Goal: Book appointment/travel/reservation

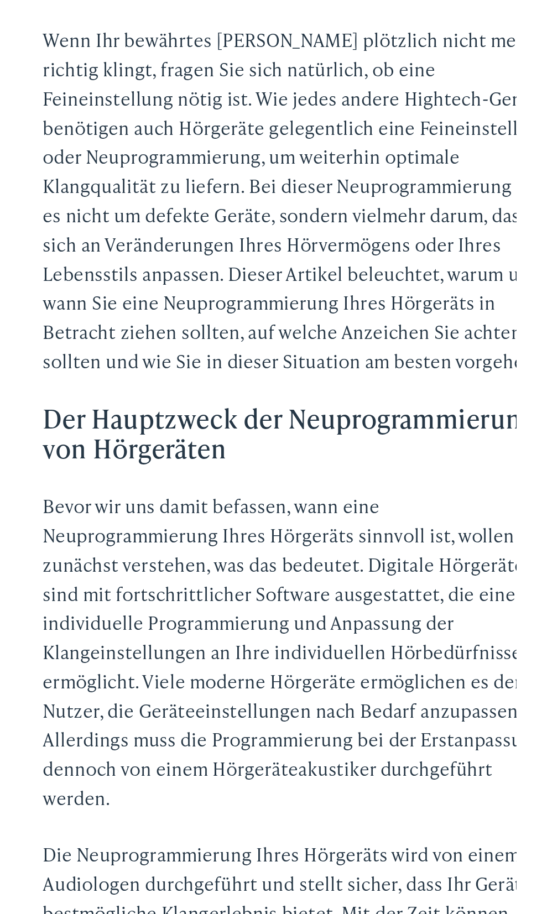
scroll to position [406, 0]
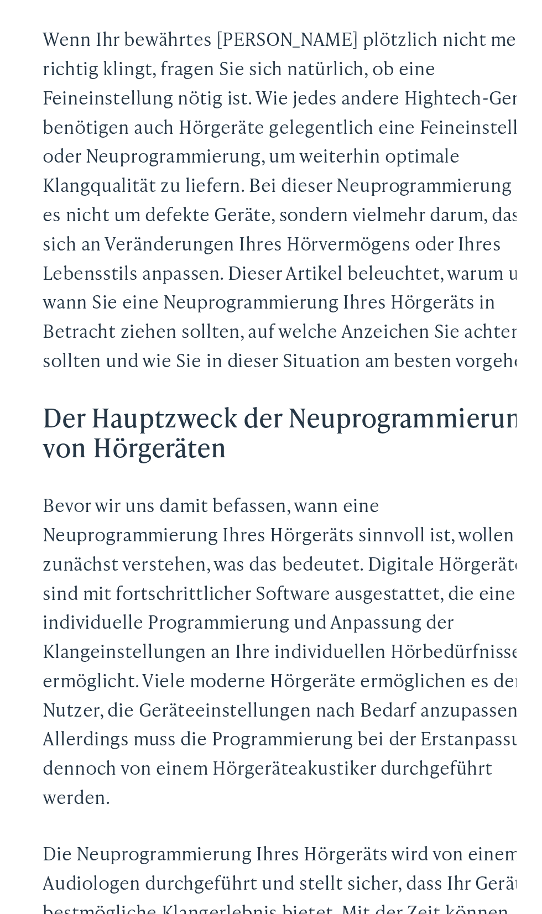
click at [286, 706] on font "Bevor wir uns damit befassen, wann eine Neuprogrammierung Ihres Hörgeräts sinnv…" at bounding box center [162, 676] width 303 height 192
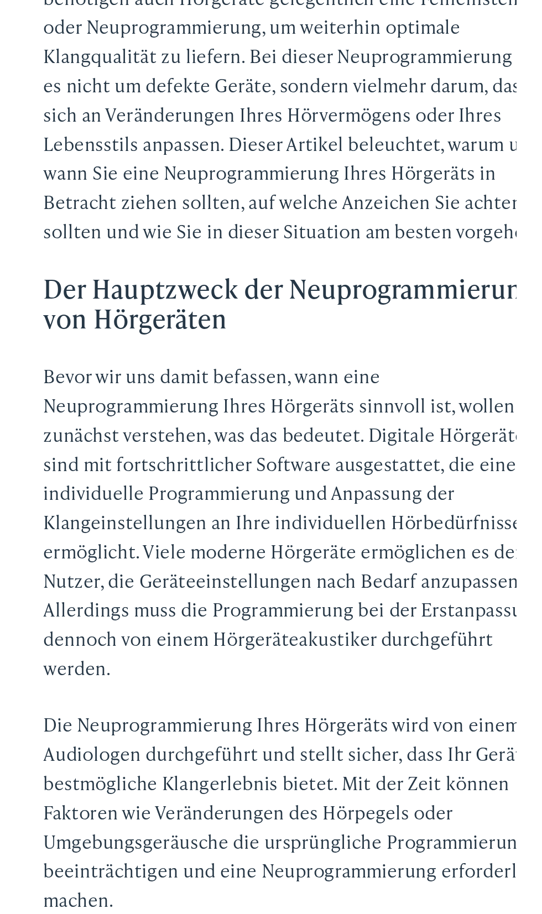
click at [285, 795] on font "Die Neuprogrammierung Ihres Hörgeräts wird von einem Audiologen durchgeführt un…" at bounding box center [166, 852] width 310 height 122
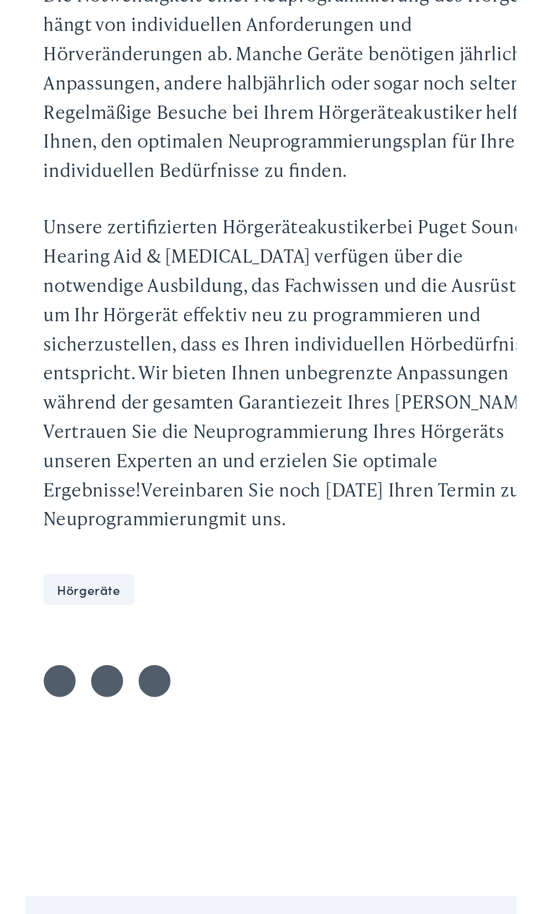
scroll to position [2374, 0]
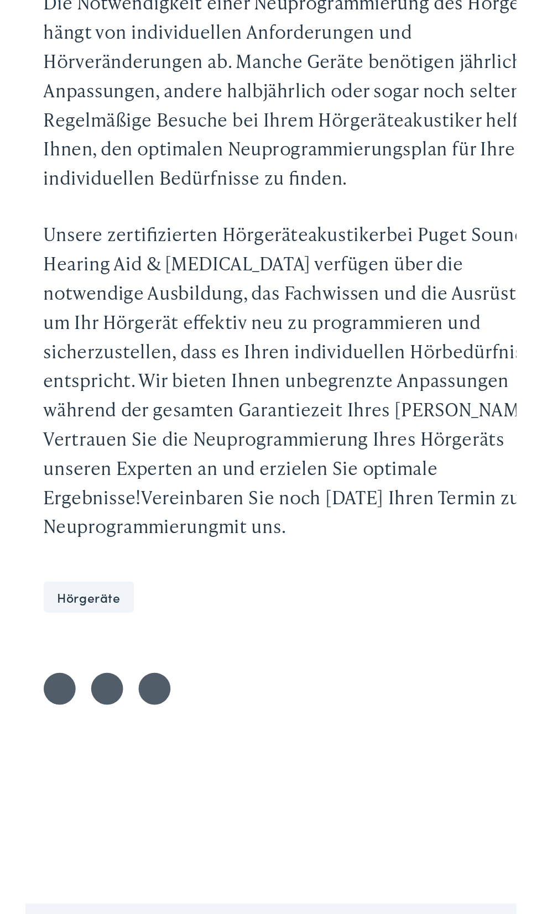
click at [252, 715] on ul "Auf Twitter teilen Auf Facebook teilen Auf LinkedIn teilen" at bounding box center [271, 730] width 520 height 31
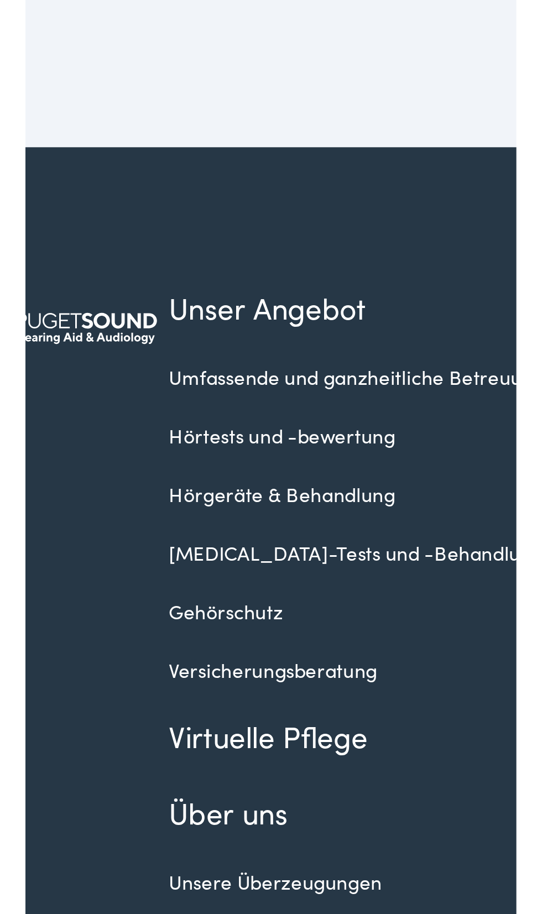
scroll to position [3033, 0]
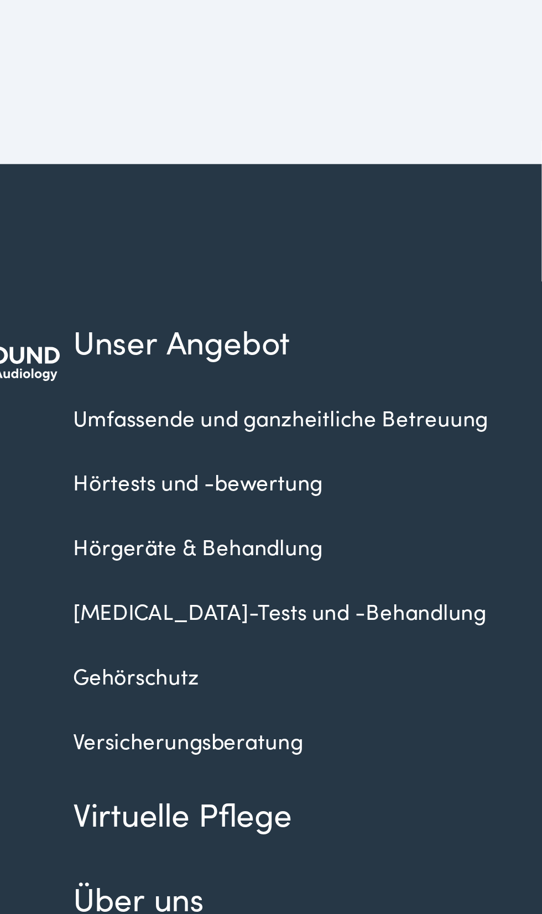
click at [192, 706] on font "Umfassende und ganzheitliche Betreuung" at bounding box center [199, 710] width 128 height 9
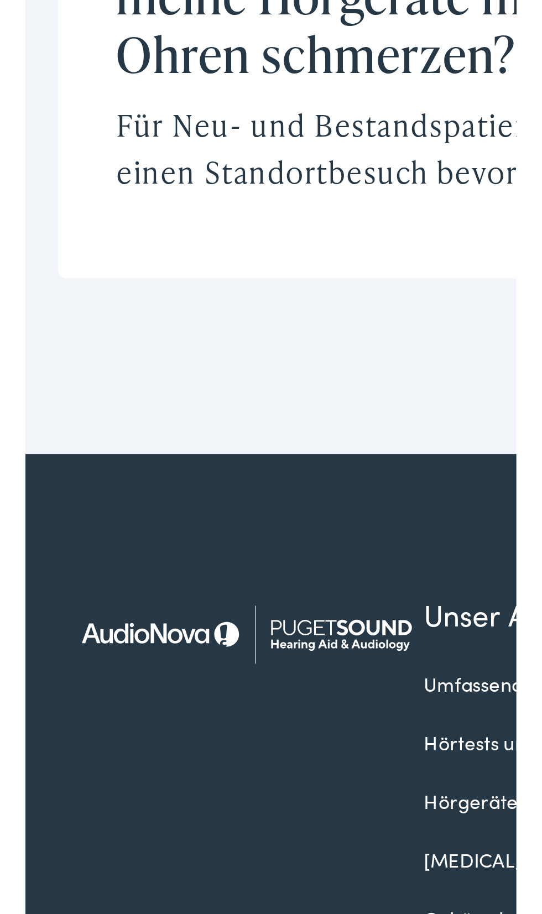
click at [57, 672] on img at bounding box center [74, 694] width 127 height 45
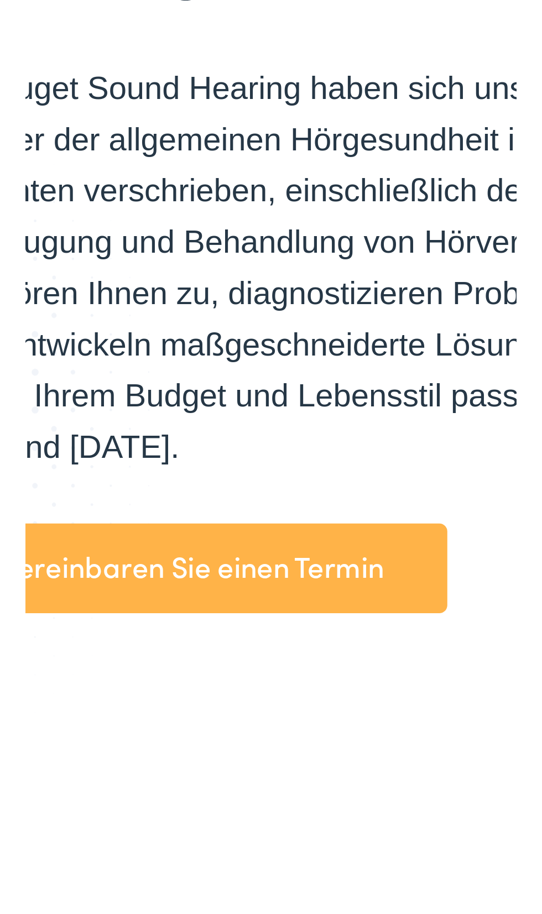
click at [406, 442] on link "Vereinbaren Sie einen Termin" at bounding box center [384, 434] width 175 height 31
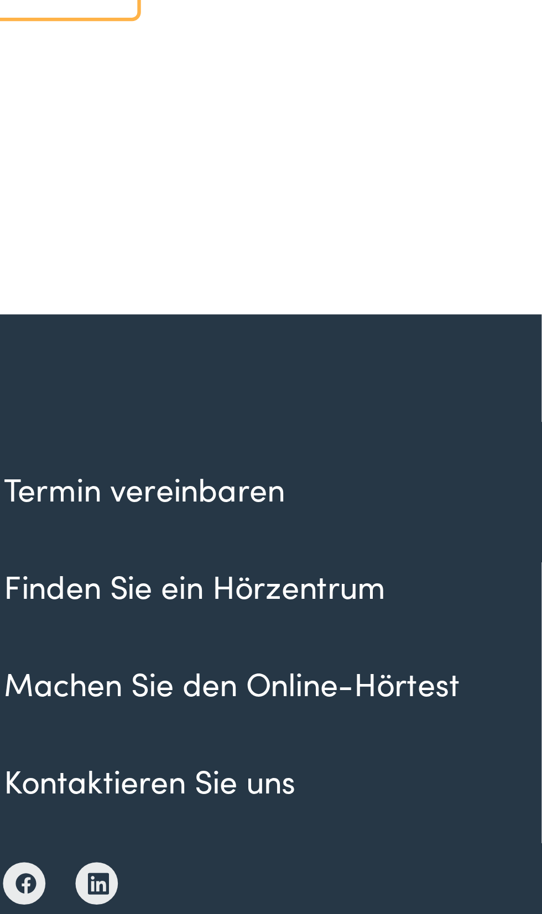
scroll to position [1608, 0]
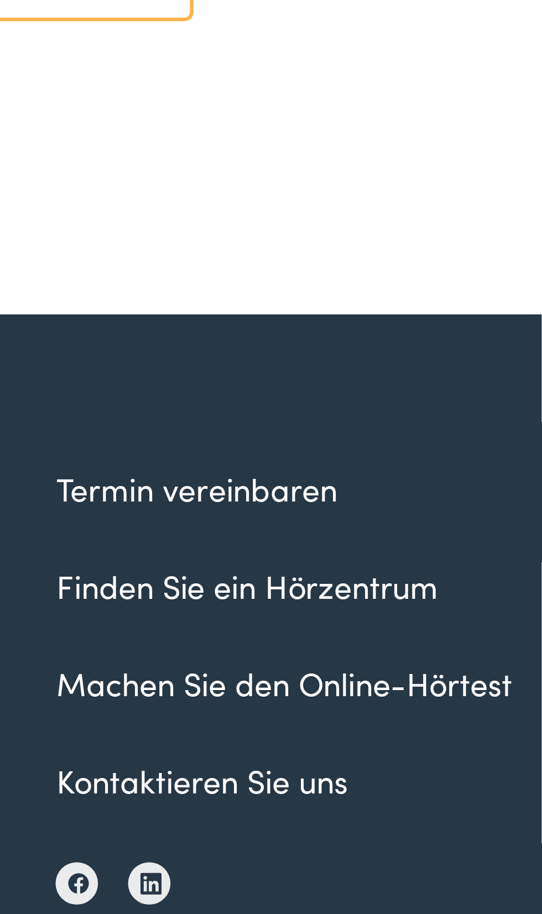
click at [433, 586] on font "Termin vereinbaren" at bounding box center [417, 581] width 88 height 14
click at [455, 543] on div "Unser Angebot Umfassende und ganzheitliche Betreuung Hörtests und -bewertung Hö…" at bounding box center [271, 708] width 520 height 363
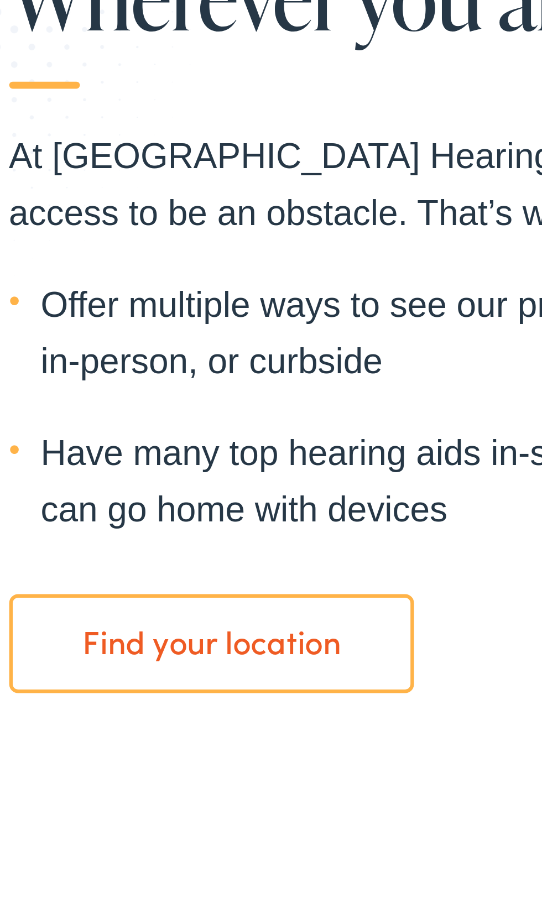
scroll to position [1473, 0]
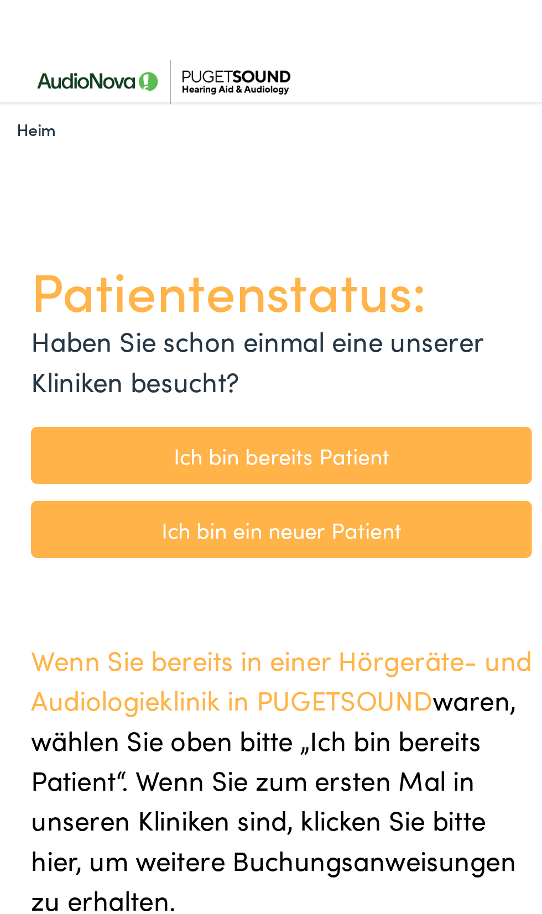
scroll to position [9, 0]
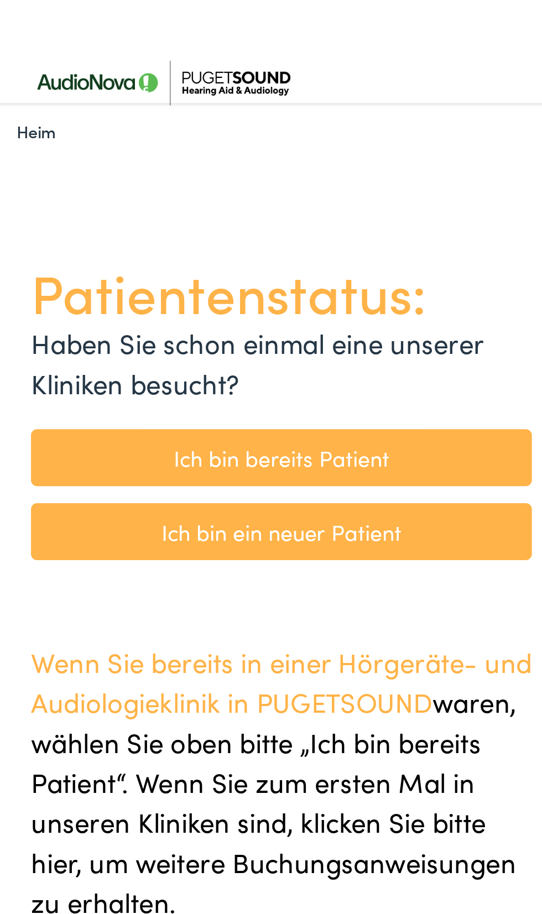
click at [135, 249] on font "Ich bin ein neuer Patient" at bounding box center [130, 242] width 109 height 15
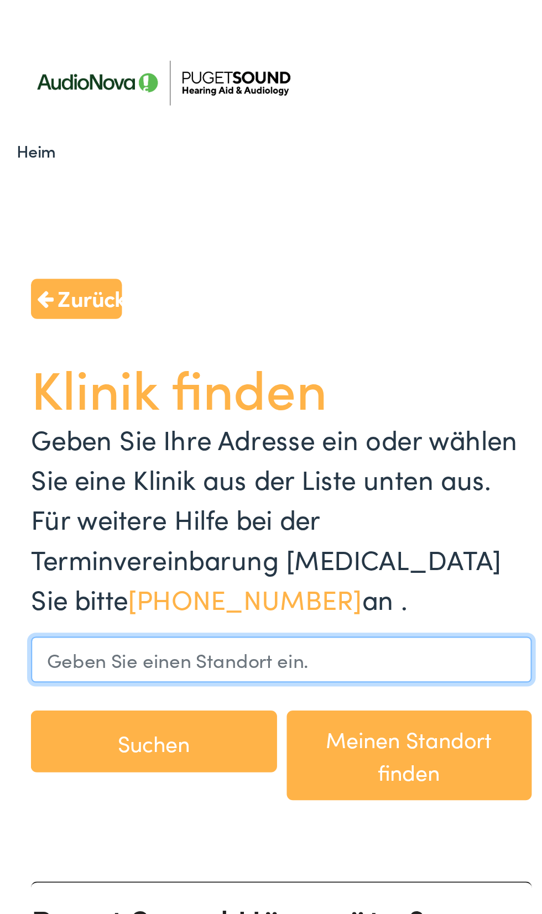
click at [62, 290] on input "text" at bounding box center [131, 300] width 228 height 21
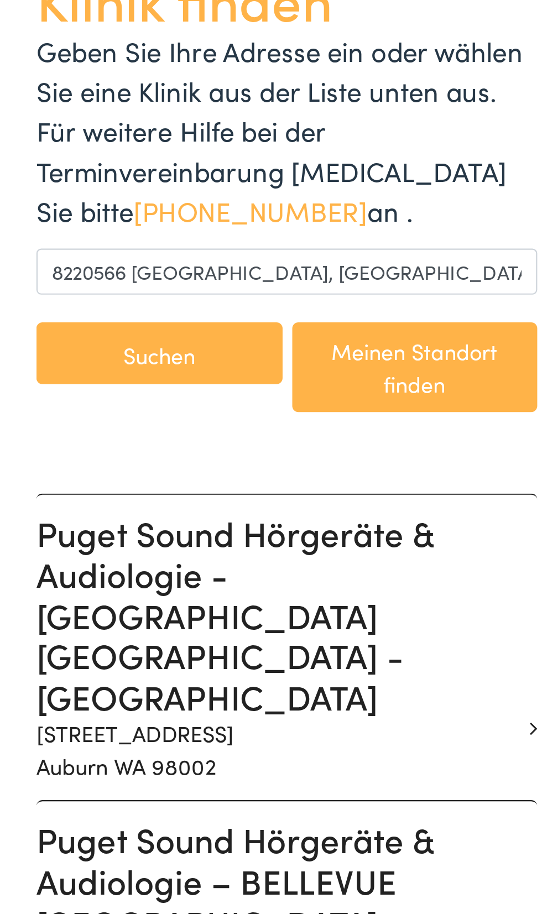
click at [80, 332] on font "Suchen" at bounding box center [72, 339] width 33 height 14
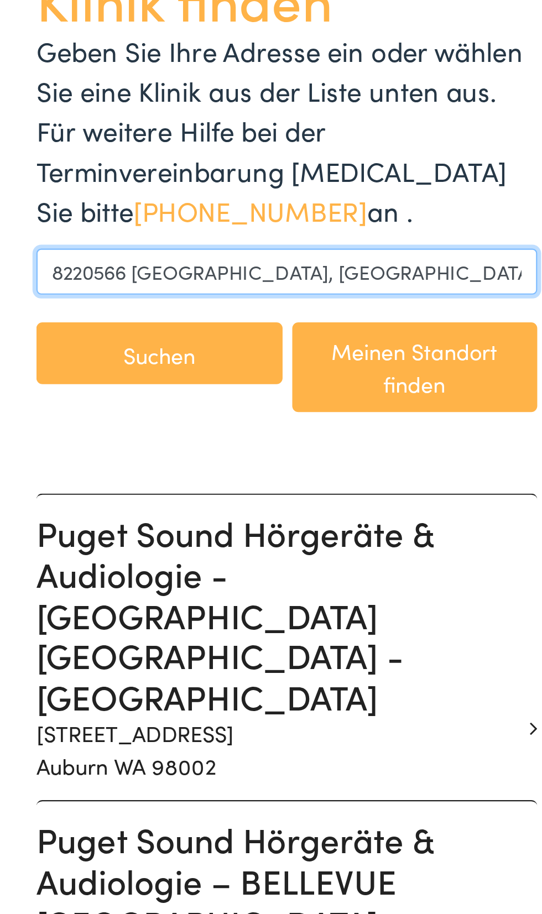
click at [154, 290] on input "8220566 Puente Alto, Chile" at bounding box center [131, 300] width 228 height 21
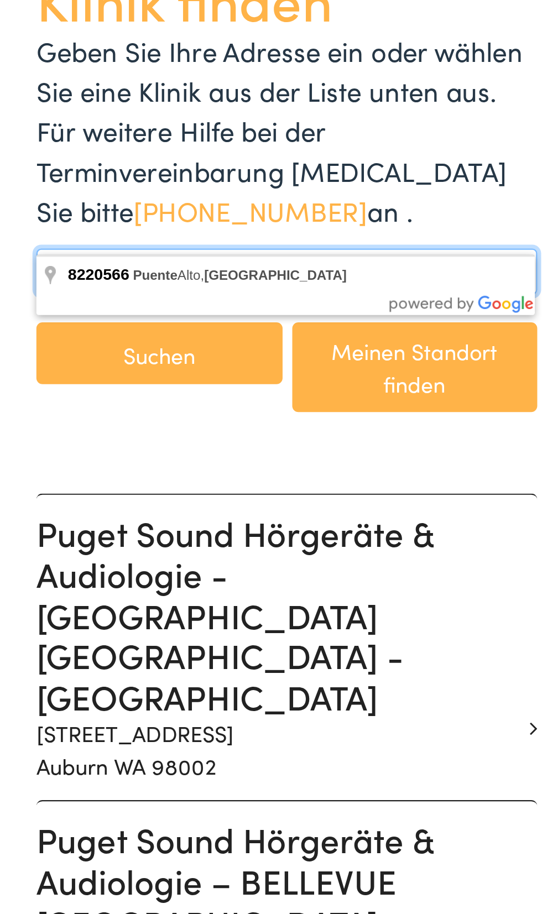
type input "8220566"
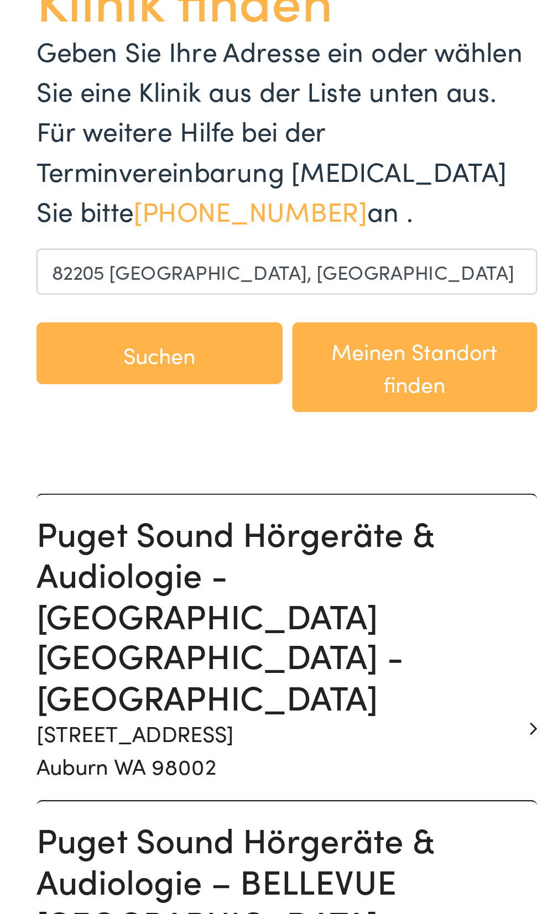
click at [84, 331] on button "Suchen" at bounding box center [73, 338] width 112 height 28
click at [79, 332] on font "Suchen" at bounding box center [72, 339] width 33 height 14
click at [84, 330] on button "Suchen" at bounding box center [73, 338] width 112 height 28
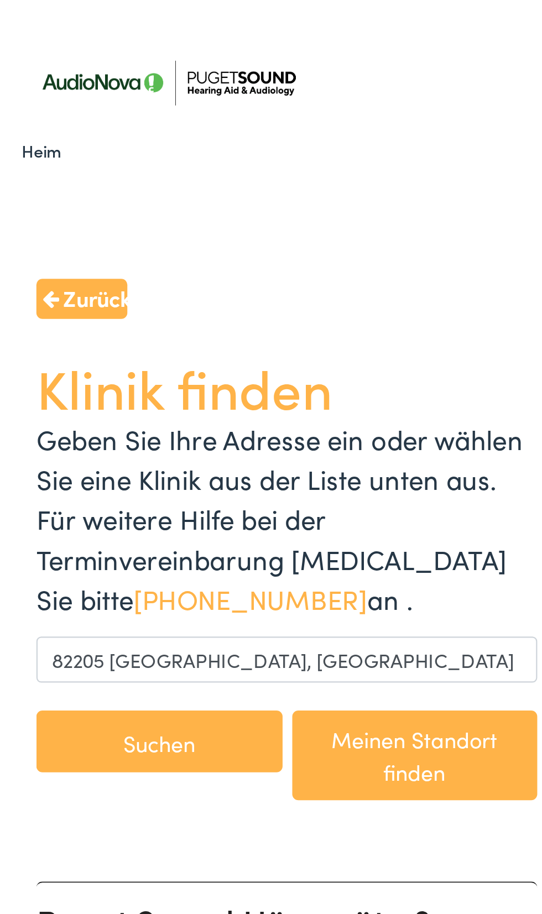
click at [85, 330] on button "Suchen" at bounding box center [73, 338] width 112 height 28
click at [72, 330] on button "Suchen" at bounding box center [73, 338] width 112 height 28
click at [190, 337] on font "Meinen Standort finden" at bounding box center [189, 344] width 76 height 29
type input "[GEOGRAPHIC_DATA], [GEOGRAPHIC_DATA]"
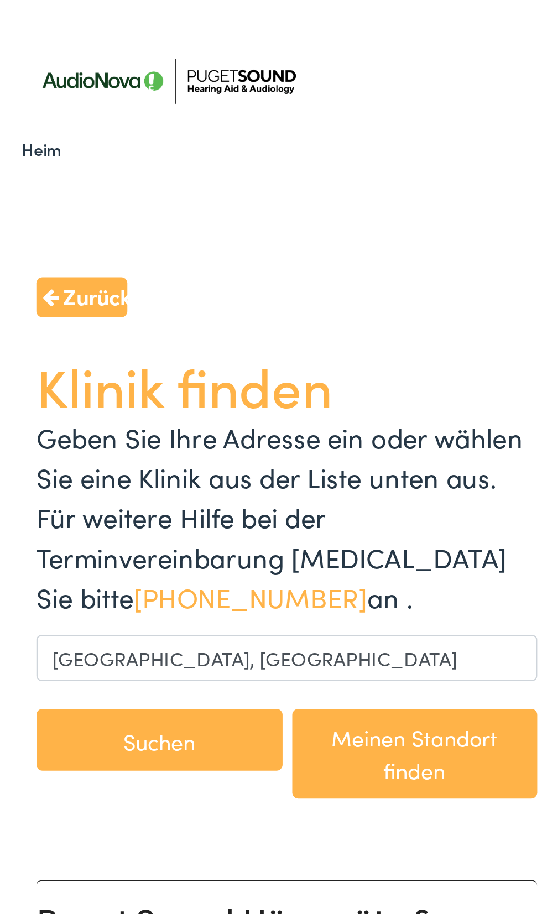
click at [78, 332] on font "Suchen" at bounding box center [72, 339] width 33 height 14
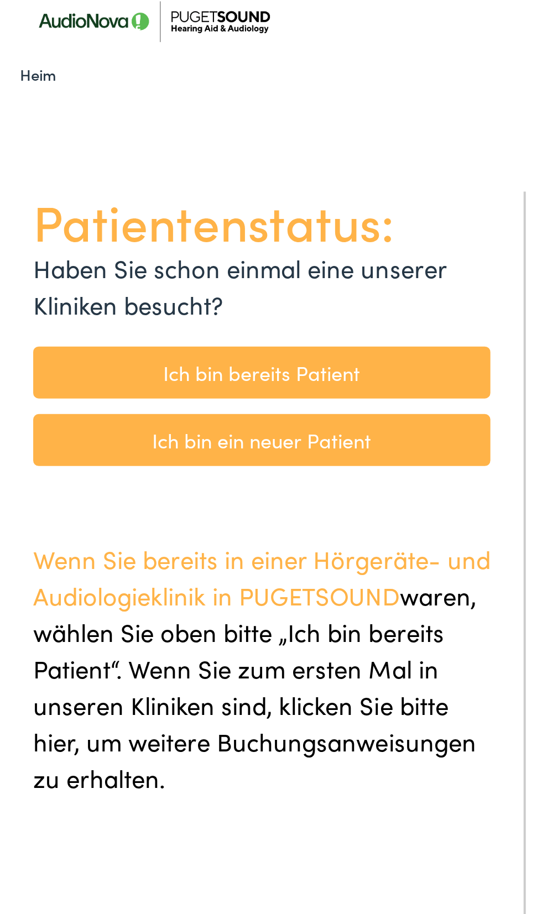
click at [140, 253] on font "Ich bin ein neuer Patient" at bounding box center [130, 247] width 109 height 14
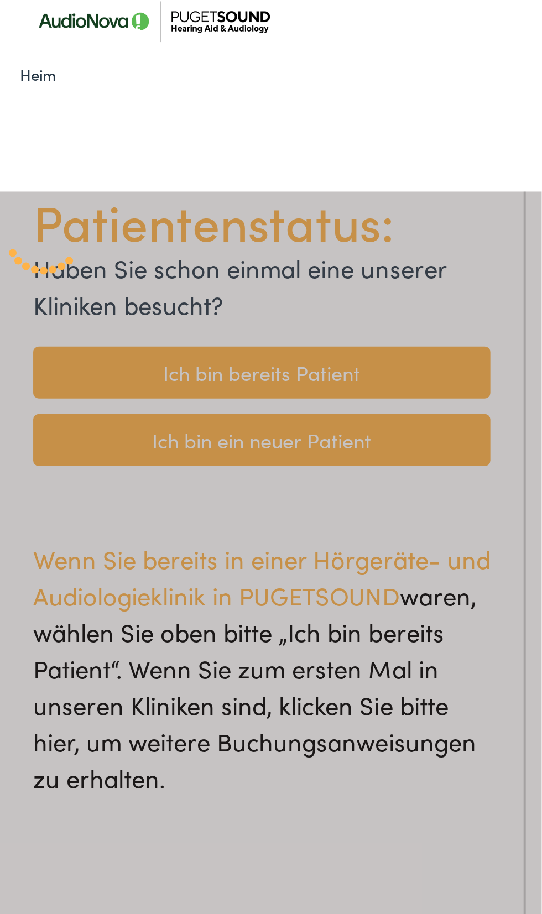
click at [176, 250] on div at bounding box center [271, 580] width 542 height 914
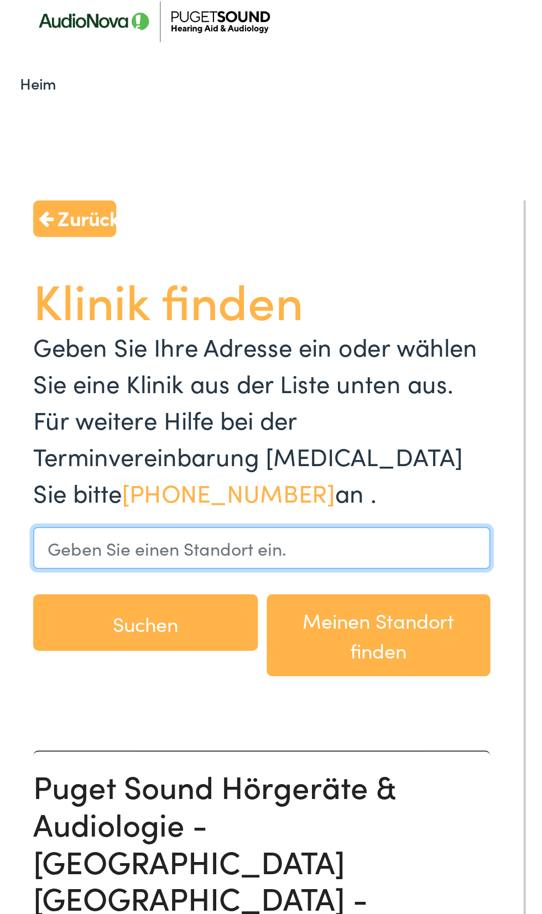
click at [49, 290] on input "text" at bounding box center [131, 300] width 228 height 21
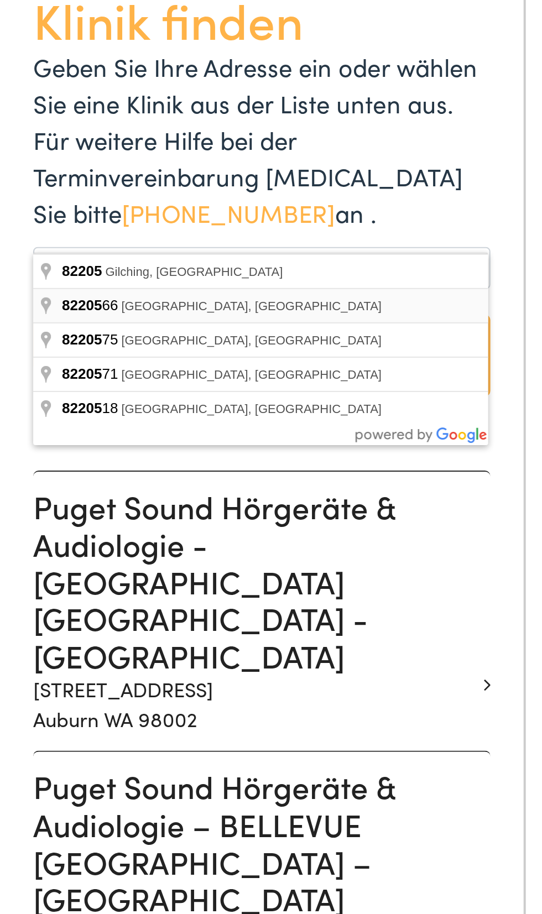
type input "8220566 Puente Alto, Chile"
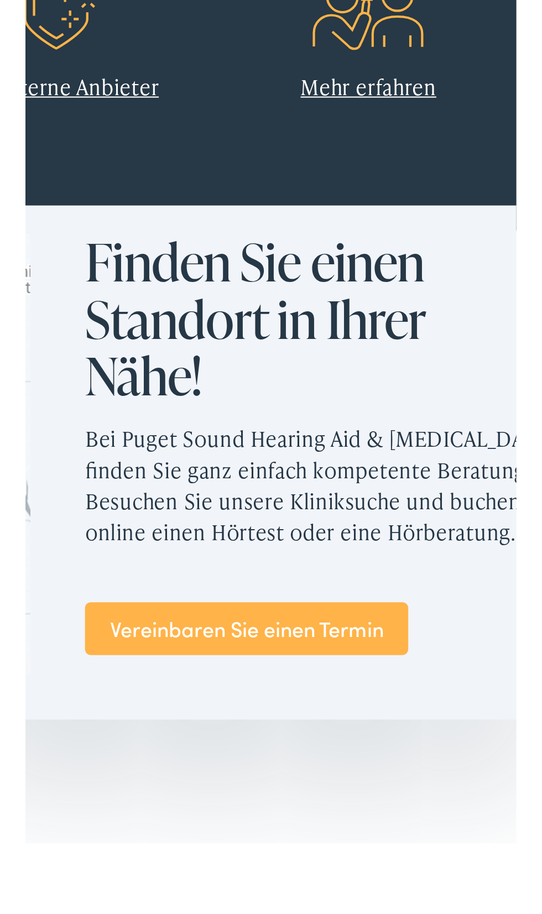
click at [395, 763] on font "Vereinbaren Sie einen Termin" at bounding box center [362, 765] width 132 height 14
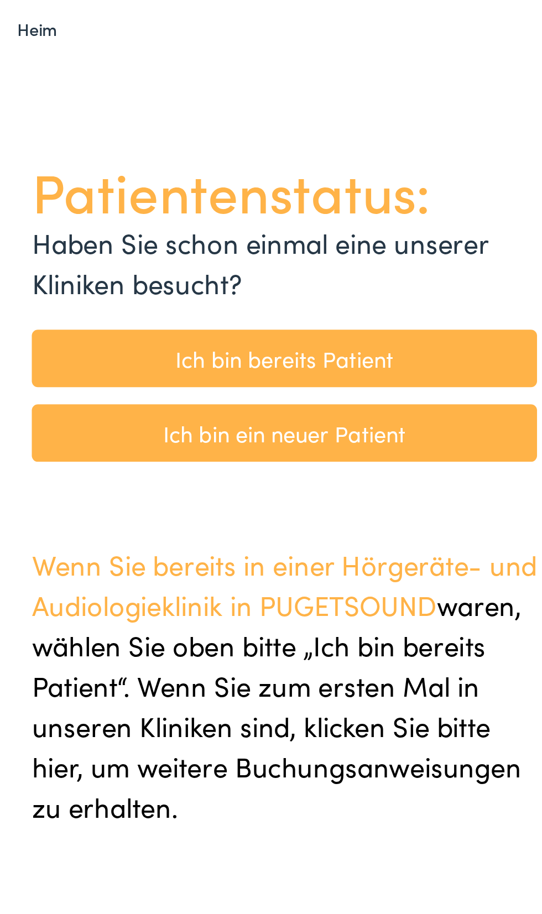
click at [143, 252] on font "Ich bin ein neuer Patient" at bounding box center [130, 251] width 109 height 14
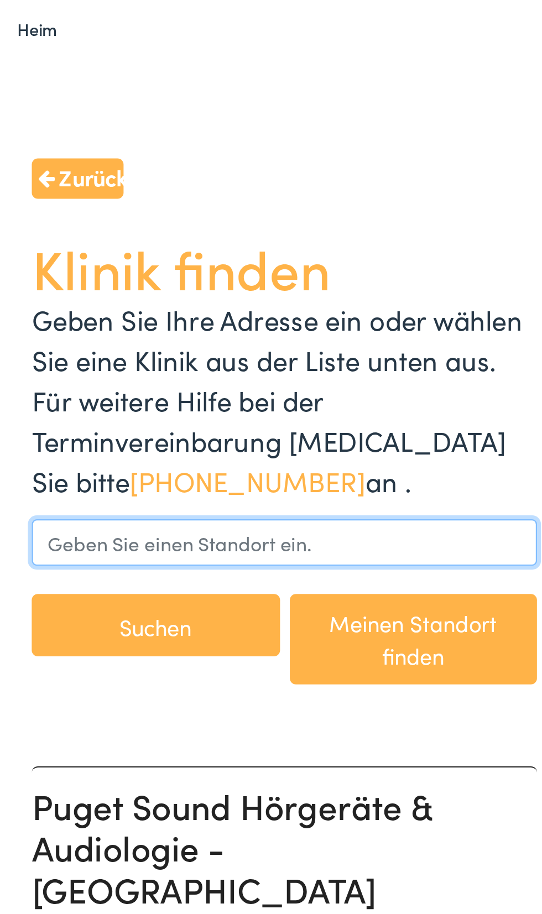
click at [171, 290] on input "text" at bounding box center [131, 300] width 228 height 21
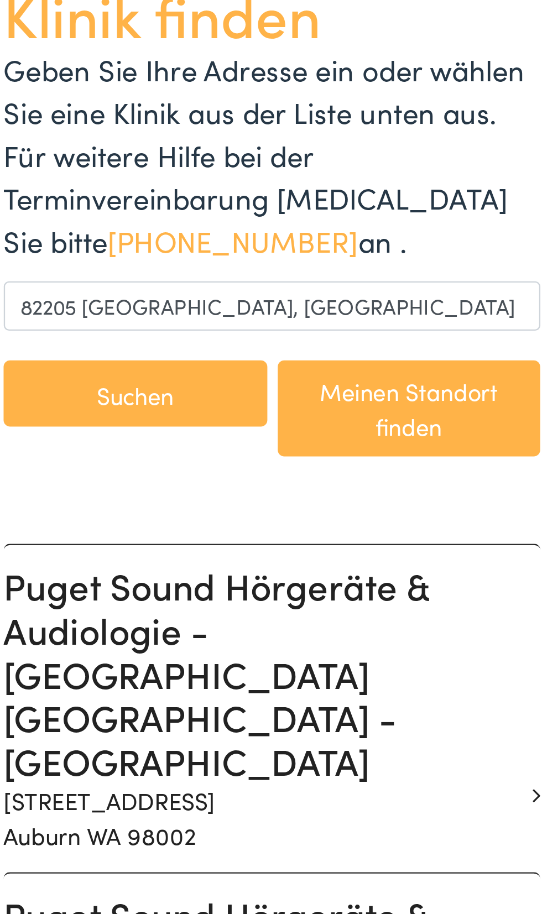
click at [78, 332] on font "Suchen" at bounding box center [72, 339] width 33 height 14
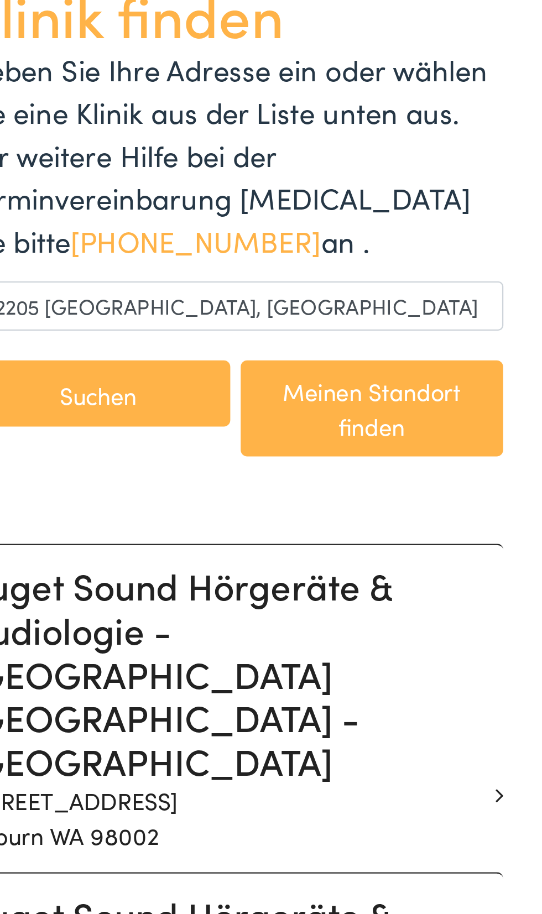
click at [91, 326] on button "Suchen" at bounding box center [73, 338] width 112 height 28
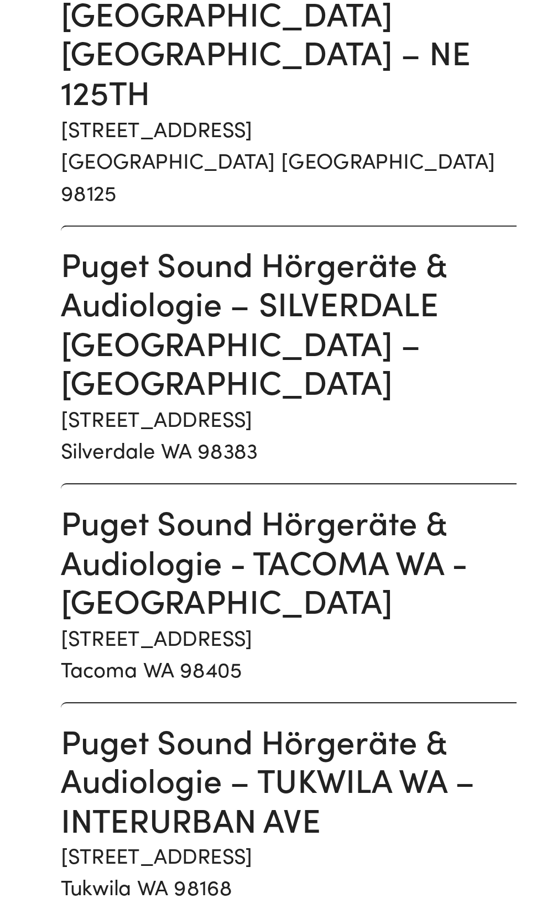
scroll to position [928, 0]
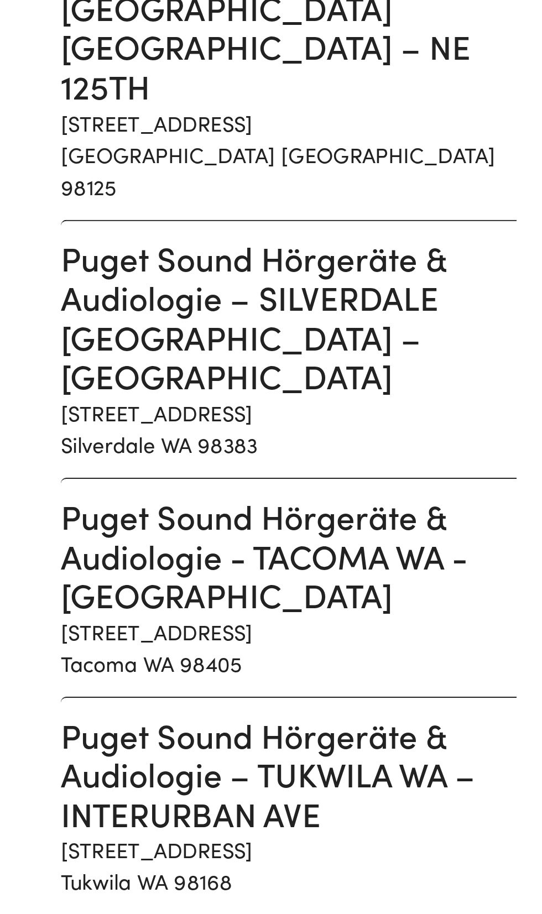
click at [209, 913] on div "Zurück Klinik finden Geben Sie Ihre Adresse ein oder wählen Sie eine Klinik aus…" at bounding box center [131, 198] width 279 height 1999
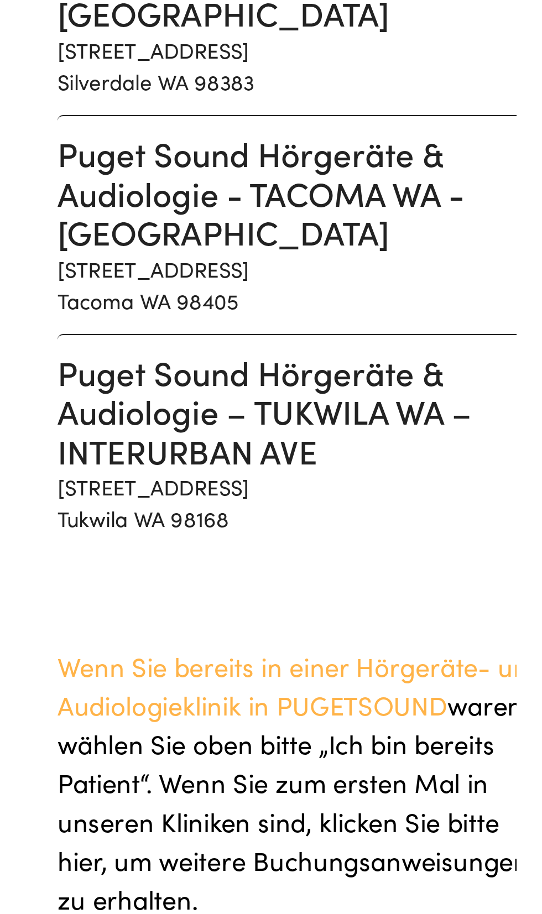
scroll to position [1114, 0]
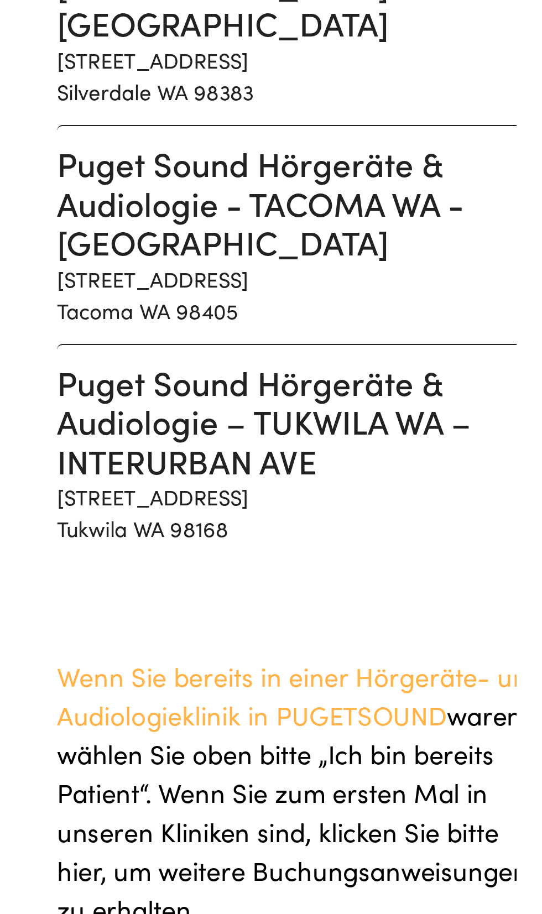
click at [165, 867] on p "Wenn Sie bereits in einer Hörgeräte- und Audiologieklinik in PUGETSOUND waren ,…" at bounding box center [131, 931] width 228 height 128
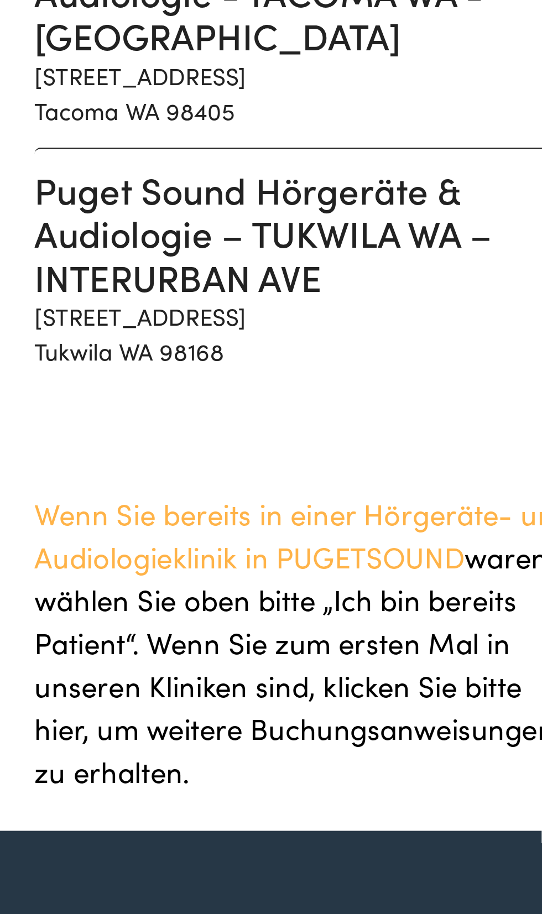
scroll to position [1398, 0]
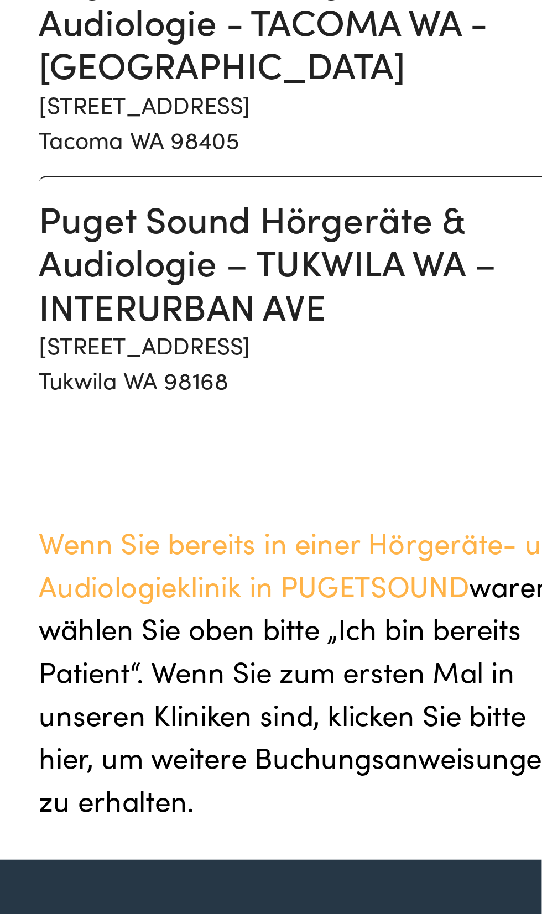
click at [135, 602] on font ", wählen Sie oben bitte „Ich bin bereits Patient“. Wenn Sie zum ersten Mal in u…" at bounding box center [127, 656] width 221 height 108
click at [94, 583] on p "Wenn Sie bereits in einer Hörgeräte- und Audiologieklinik in PUGETSOUND waren ,…" at bounding box center [131, 647] width 228 height 128
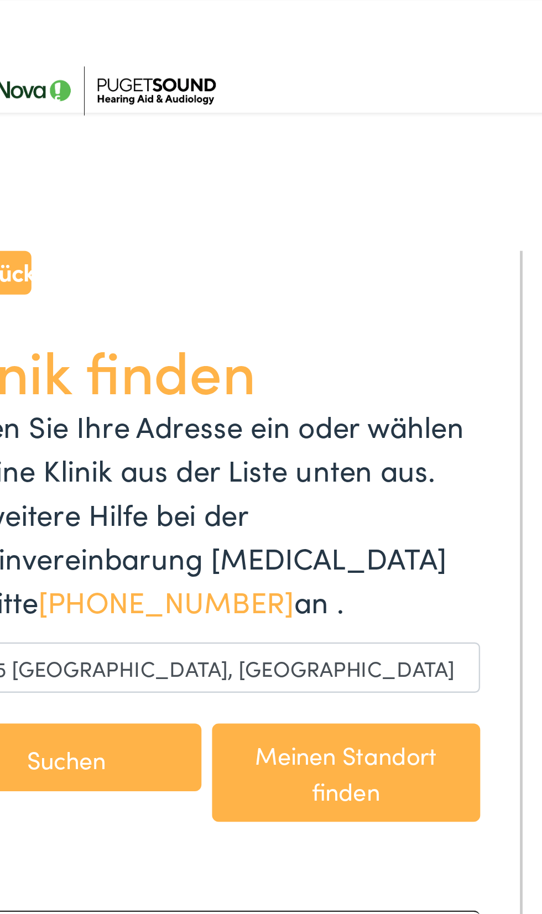
scroll to position [0, 0]
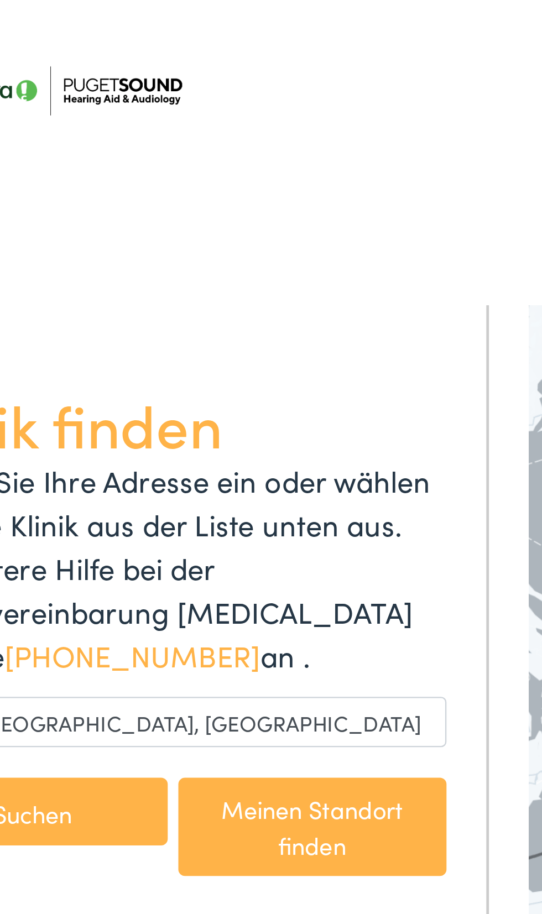
click at [201, 330] on font "Meinen Standort finden" at bounding box center [189, 344] width 76 height 29
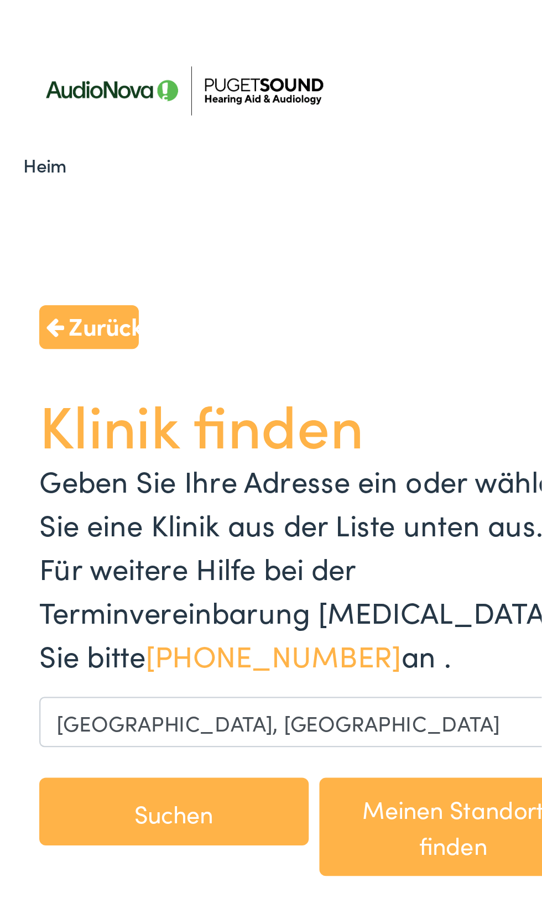
click at [88, 332] on font "Suchen" at bounding box center [72, 339] width 33 height 14
click at [98, 328] on button "Suchen" at bounding box center [73, 338] width 112 height 28
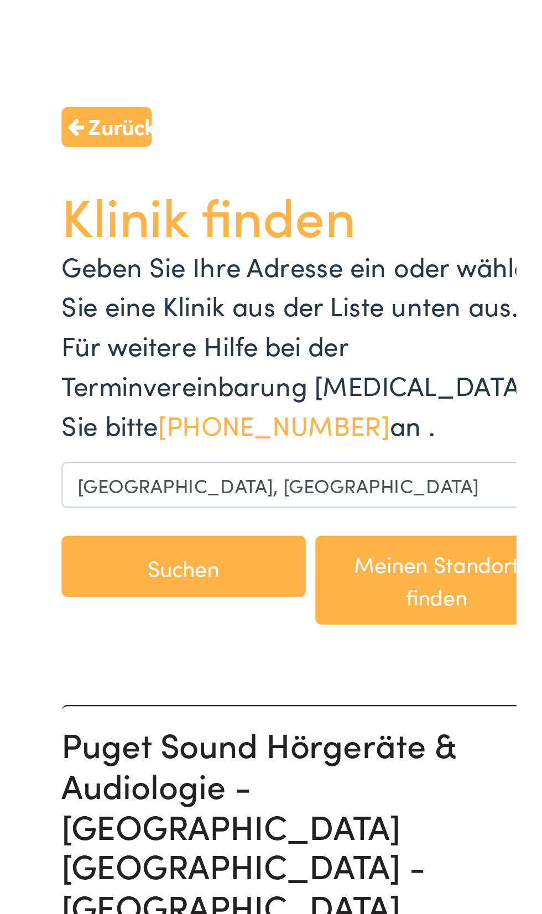
click at [203, 329] on font "Meinen Standort finden" at bounding box center [189, 344] width 101 height 30
click at [83, 329] on button "Suchen" at bounding box center [73, 338] width 112 height 28
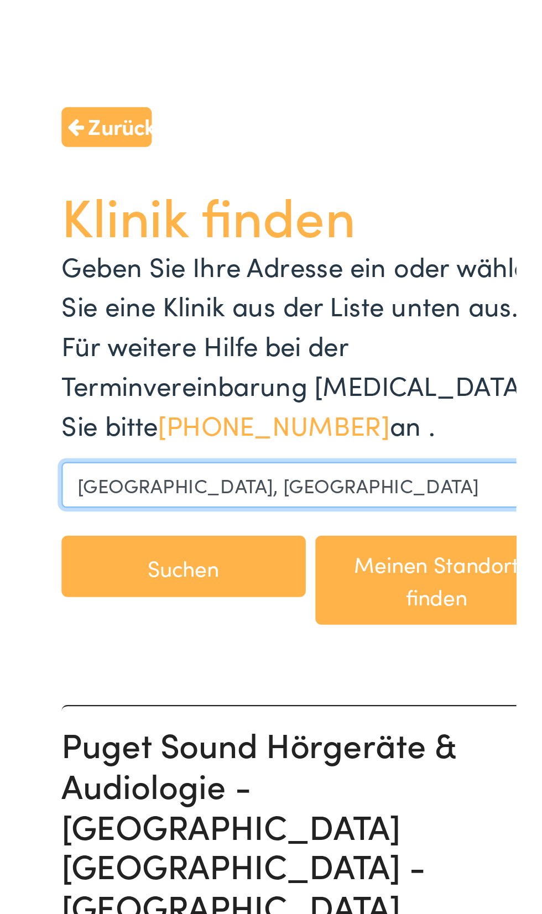
click at [114, 290] on input "[GEOGRAPHIC_DATA], [GEOGRAPHIC_DATA]" at bounding box center [131, 300] width 228 height 21
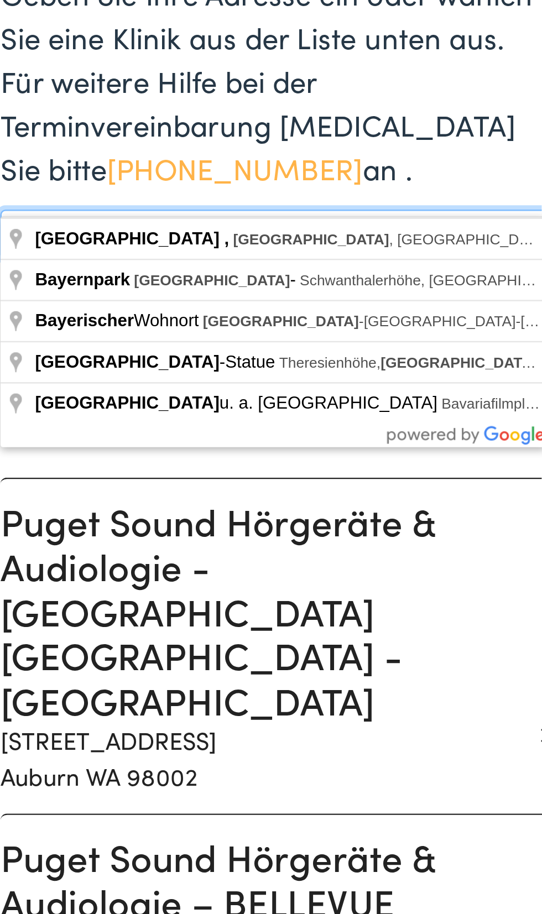
type input "Muni"
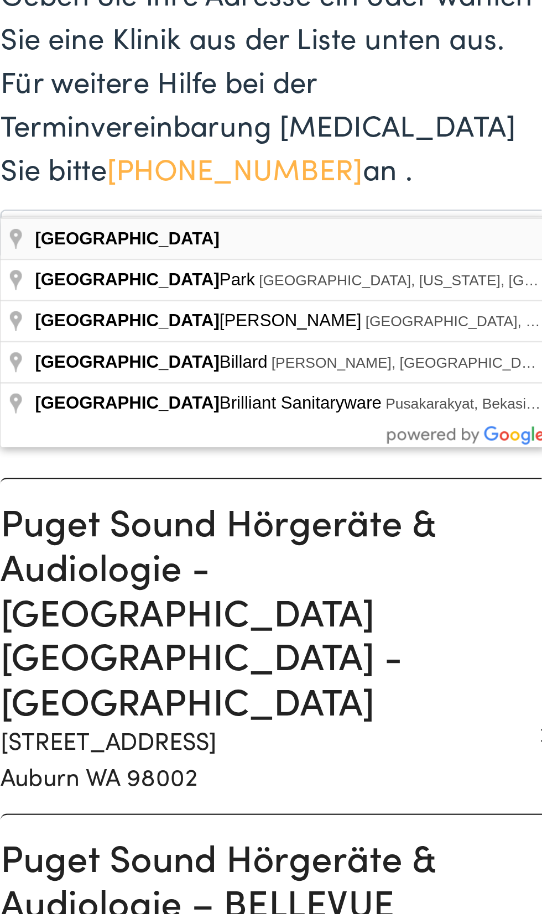
type input "[GEOGRAPHIC_DATA]"
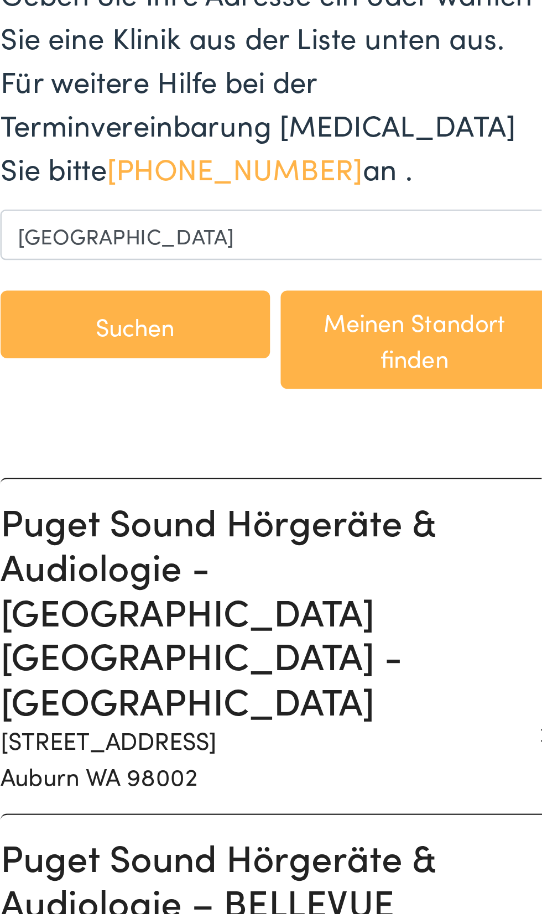
click at [90, 324] on button "Suchen" at bounding box center [73, 338] width 112 height 28
